Goal: Task Accomplishment & Management: Manage account settings

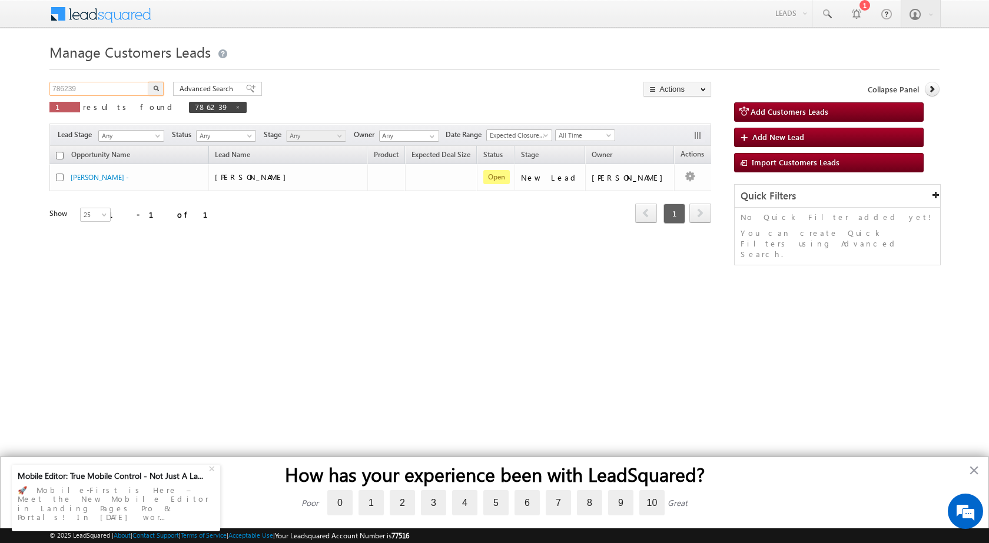
click at [119, 91] on input "786239" at bounding box center [99, 89] width 101 height 14
click at [158, 93] on button "button" at bounding box center [155, 89] width 15 height 14
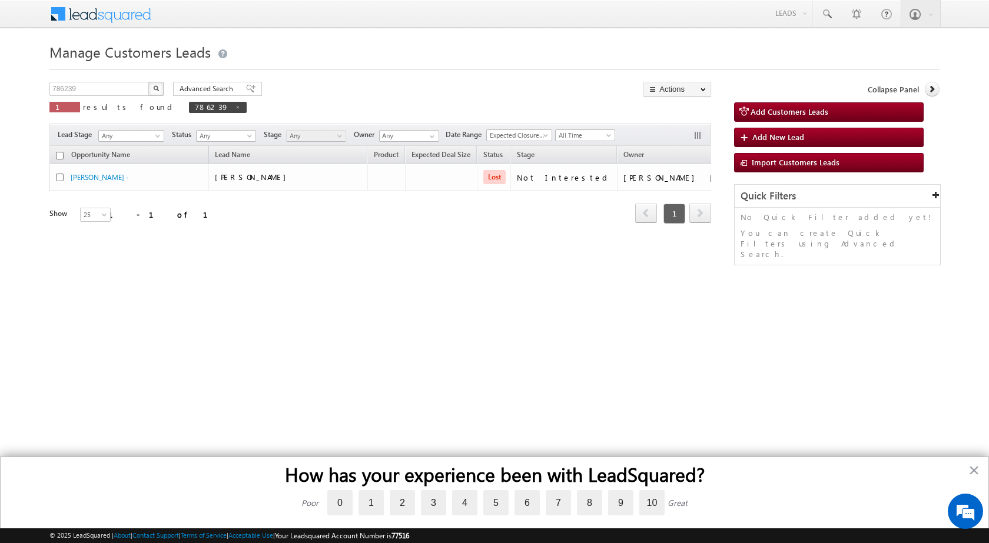
drag, startPoint x: 90, startPoint y: 91, endPoint x: 46, endPoint y: 91, distance: 43.5
click at [49, 91] on body "Menu [PERSON_NAME] sitar a8@ks erve." at bounding box center [494, 167] width 989 height 334
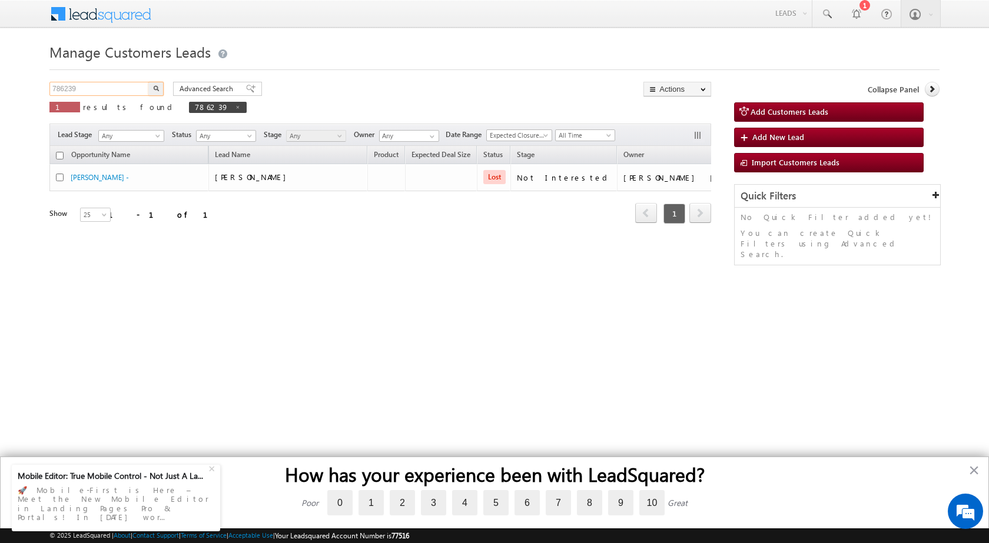
paste input "91474"
type input "791474"
click at [148, 82] on button "button" at bounding box center [155, 89] width 15 height 14
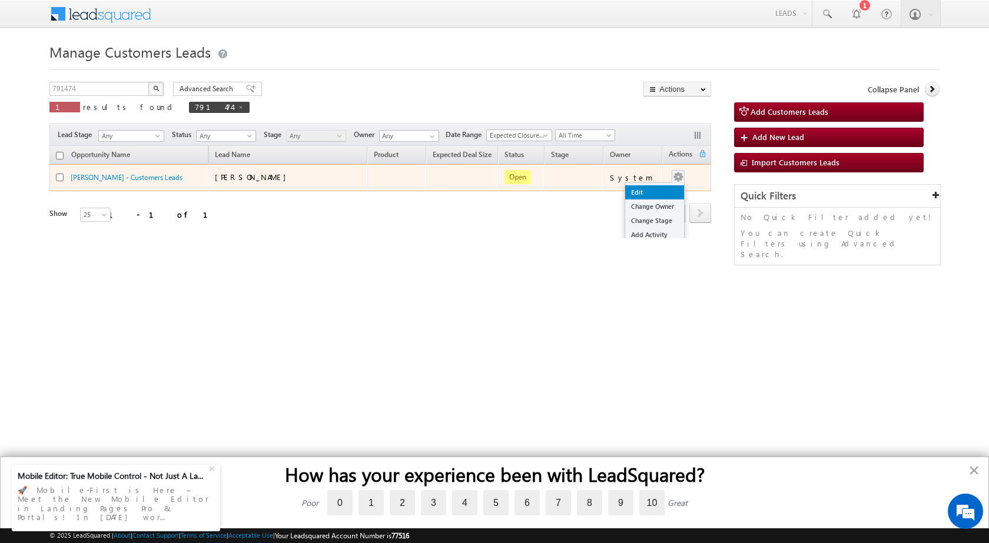
click at [625, 194] on link "Edit" at bounding box center [654, 192] width 59 height 14
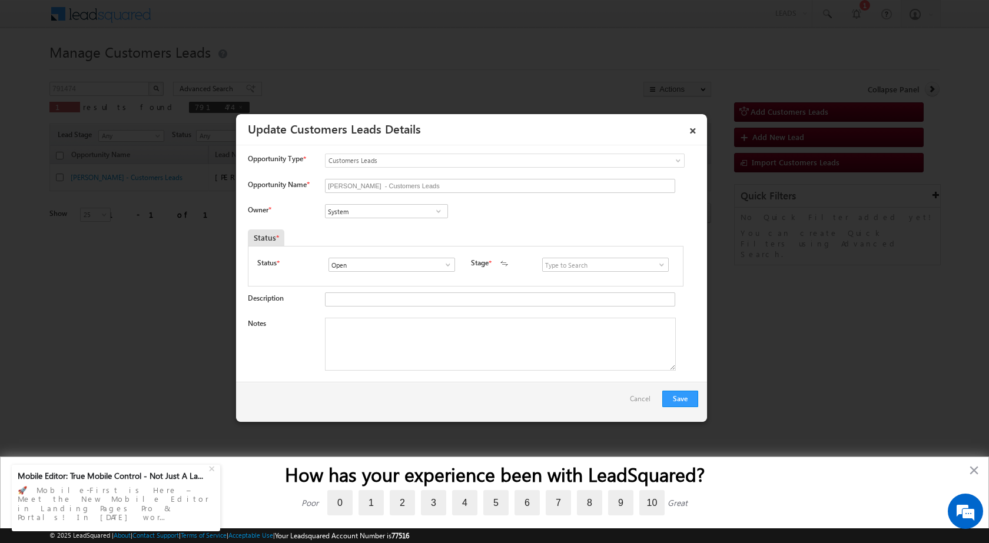
click at [656, 269] on span at bounding box center [662, 264] width 12 height 9
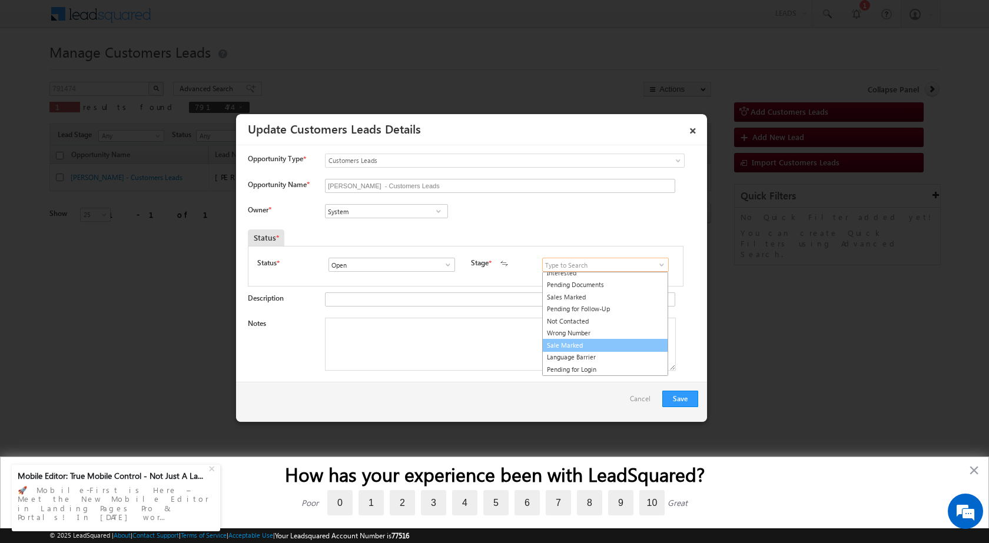
click at [578, 346] on link "Sale Marked" at bounding box center [605, 346] width 126 height 14
type input "Sale Marked"
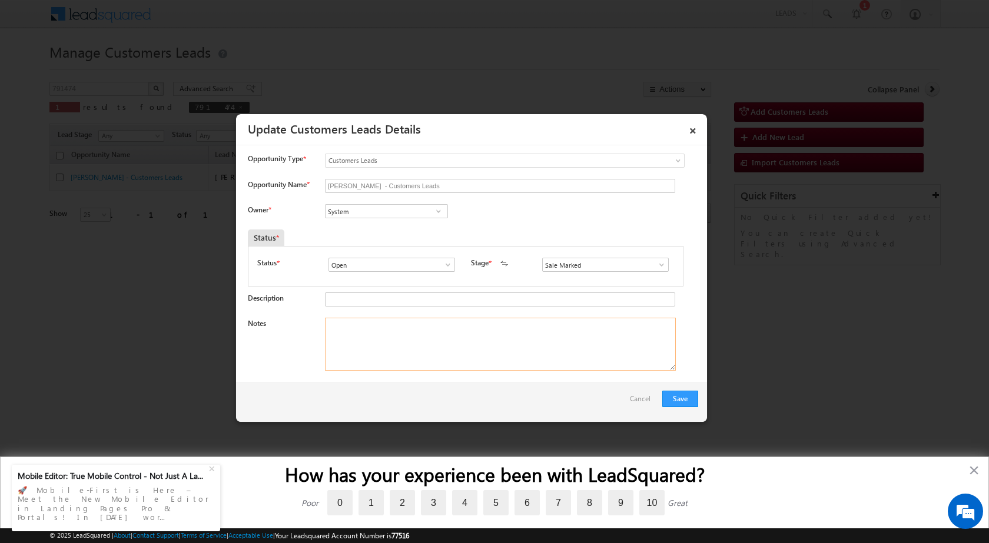
click at [380, 356] on textarea "Notes" at bounding box center [500, 344] width 351 height 53
click at [395, 337] on textarea "Notes" at bounding box center [500, 344] width 351 height 53
paste textarea "791474 - VB_Know_More - [PERSON_NAME] - 9917824087 - Bulandshahr 245412 - CONST…"
type textarea "791474 - VB_Know_More - [PERSON_NAME] - 9917824087 - Bulandshahr 245412 - CONST…"
click at [373, 401] on div "Save Cancel" at bounding box center [471, 402] width 471 height 40
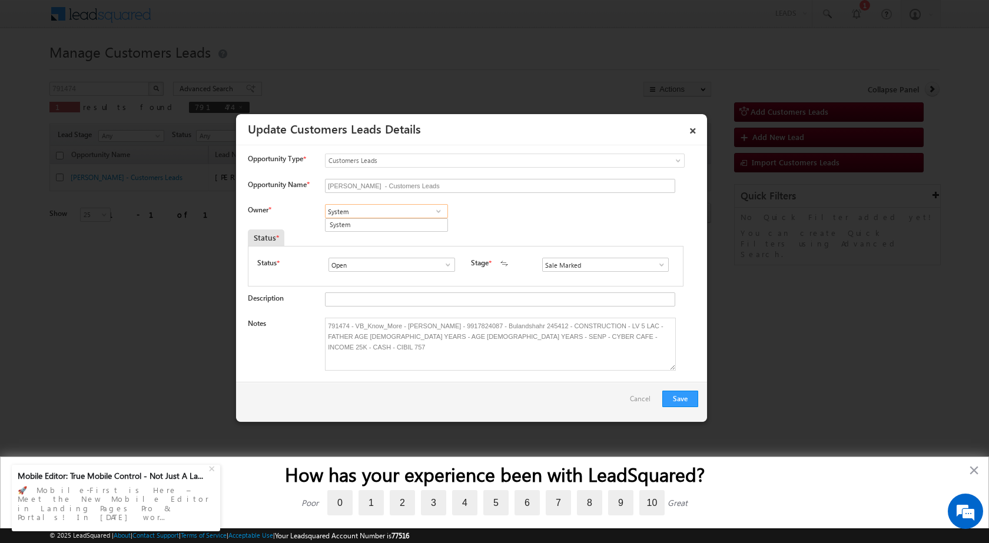
paste input "[PERSON_NAME]"
click at [339, 221] on link "[PERSON_NAME] [PERSON_NAME][EMAIL_ADDRESS][PERSON_NAME][DOMAIN_NAME]" at bounding box center [386, 229] width 123 height 22
type input "[PERSON_NAME]"
click at [519, 215] on div "Owner * System System System [PERSON_NAME] [PERSON_NAME] b9d20a1a-31dd-11f0-91d…" at bounding box center [473, 213] width 450 height 19
click at [673, 397] on button "Save" at bounding box center [680, 399] width 36 height 16
